Goal: Task Accomplishment & Management: Manage account settings

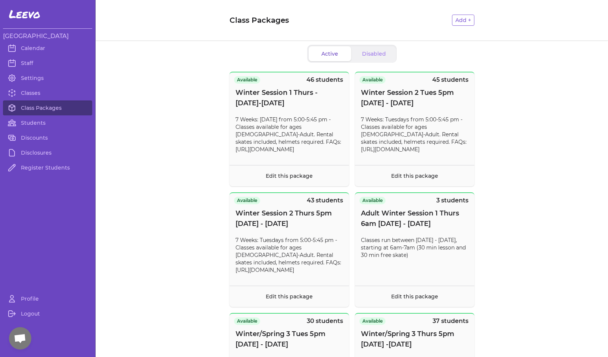
click at [38, 121] on link "Students" at bounding box center [47, 122] width 89 height 15
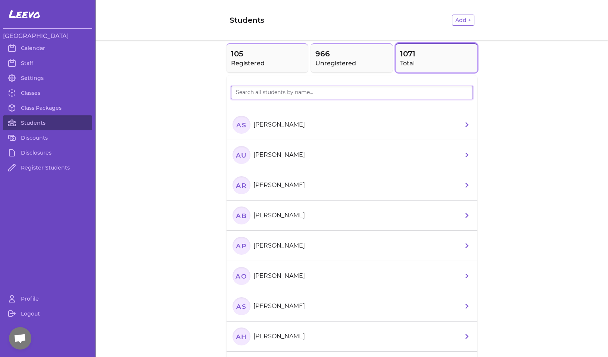
click at [255, 94] on input "search" at bounding box center [352, 92] width 242 height 13
type input "sheig"
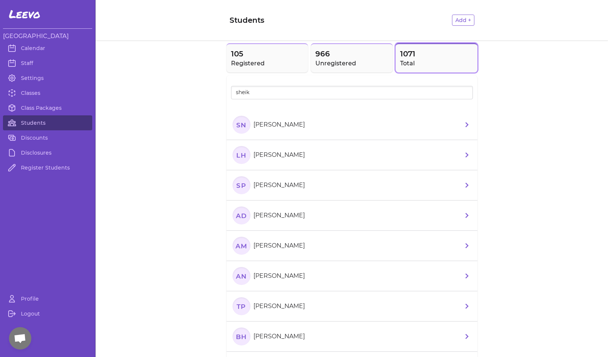
drag, startPoint x: 251, startPoint y: 106, endPoint x: 242, endPoint y: 128, distance: 23.2
click at [242, 128] on text "SN" at bounding box center [241, 124] width 10 height 8
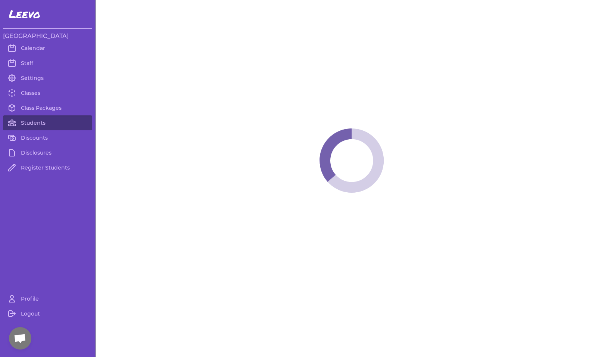
select select "MT"
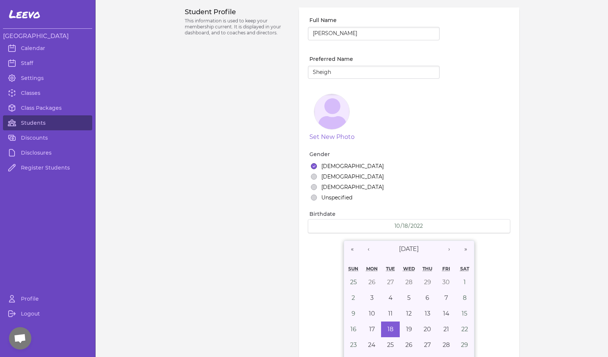
select select "7"
click at [46, 121] on link "Students" at bounding box center [47, 122] width 89 height 15
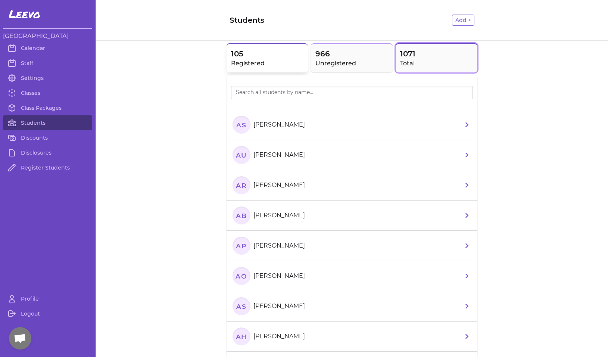
click at [260, 60] on h2 "Registered" at bounding box center [267, 63] width 73 height 9
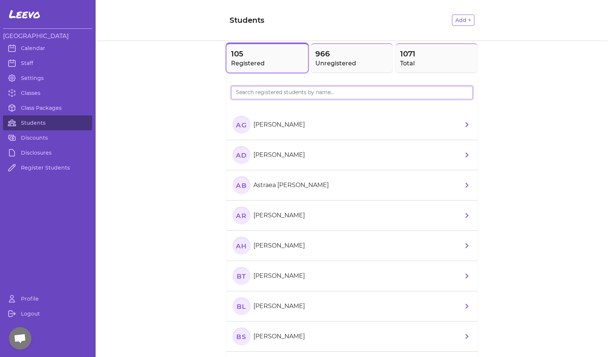
click at [264, 91] on input "search" at bounding box center [352, 92] width 242 height 13
type input "[PERSON_NAME]"
